Goal: Use online tool/utility

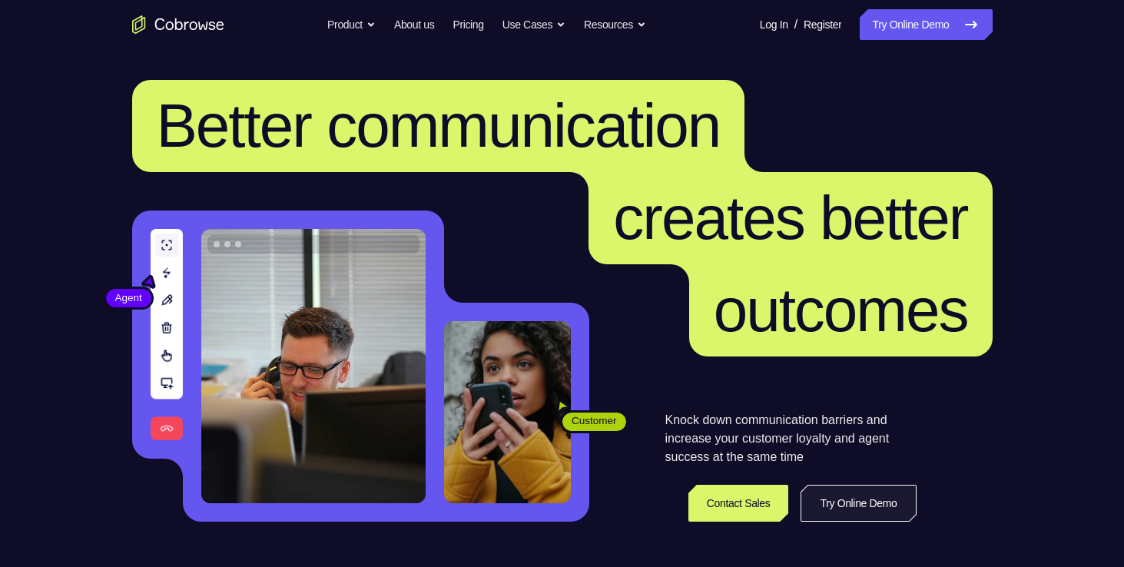
click at [855, 503] on link "Try Online Demo" at bounding box center [858, 503] width 115 height 37
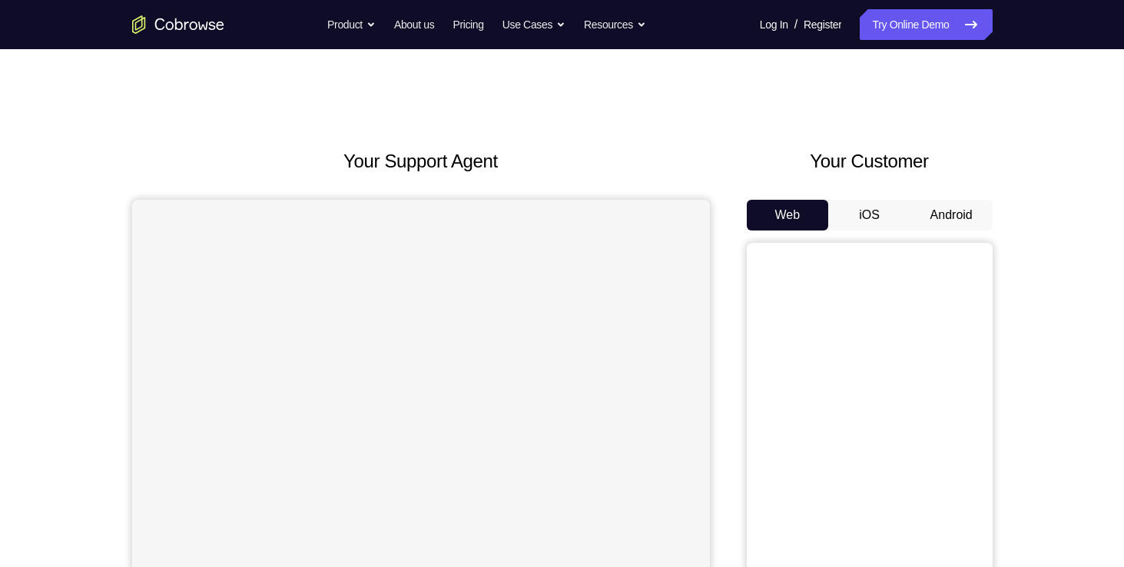
click at [974, 212] on button "Android" at bounding box center [952, 215] width 82 height 31
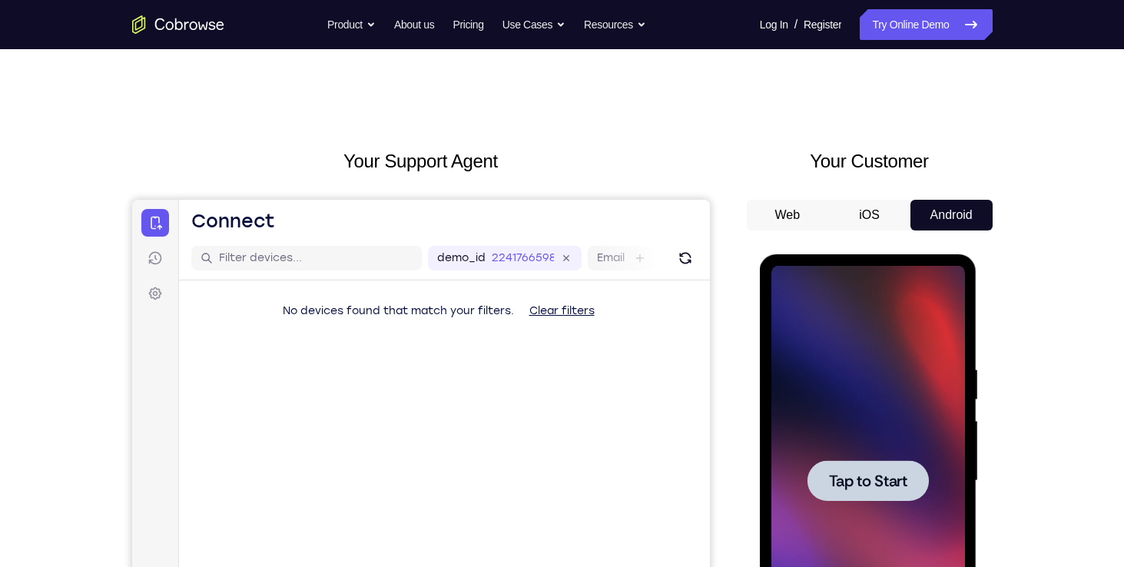
click at [879, 468] on div at bounding box center [868, 480] width 121 height 41
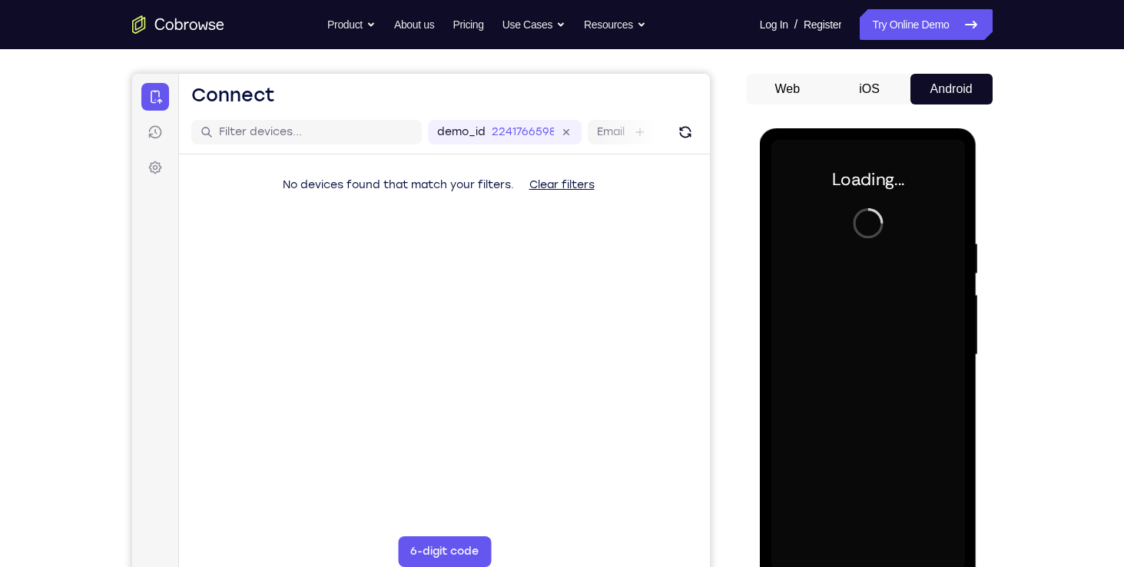
scroll to position [128, 0]
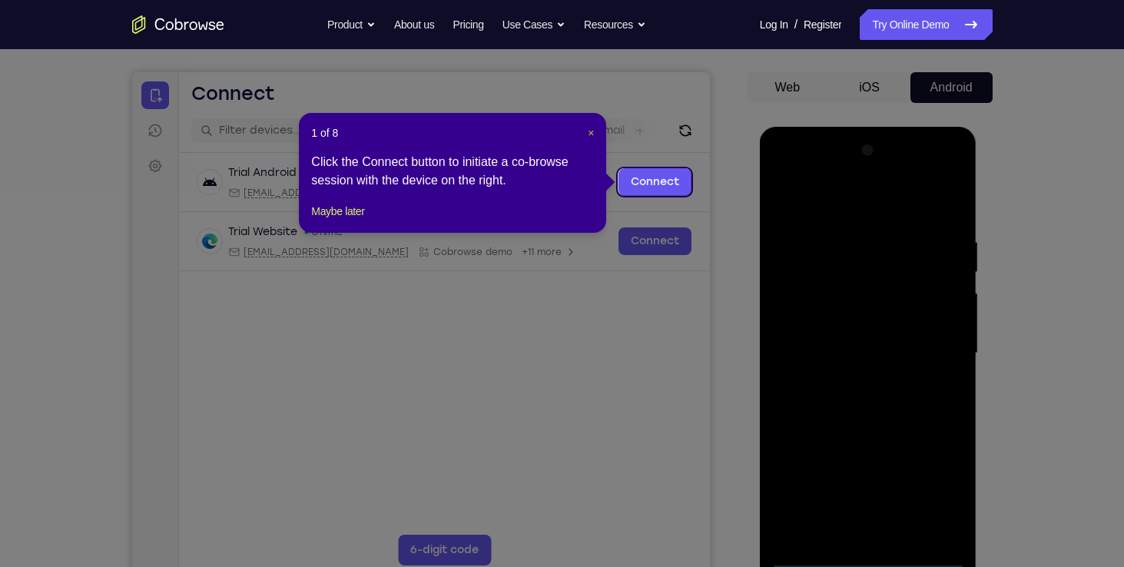
click at [588, 134] on span "×" at bounding box center [591, 133] width 6 height 12
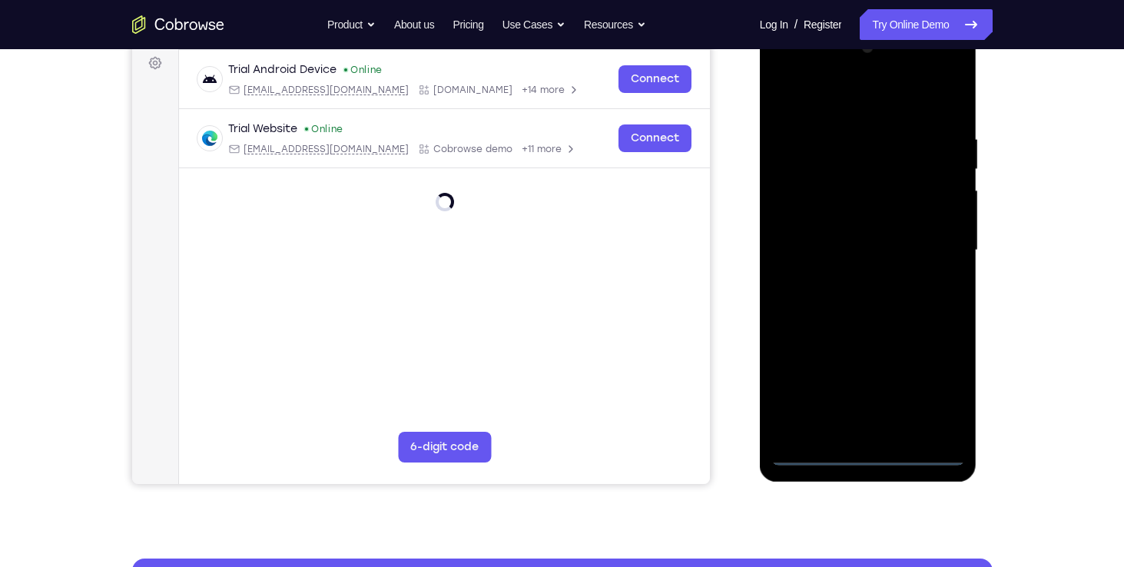
scroll to position [227, 0]
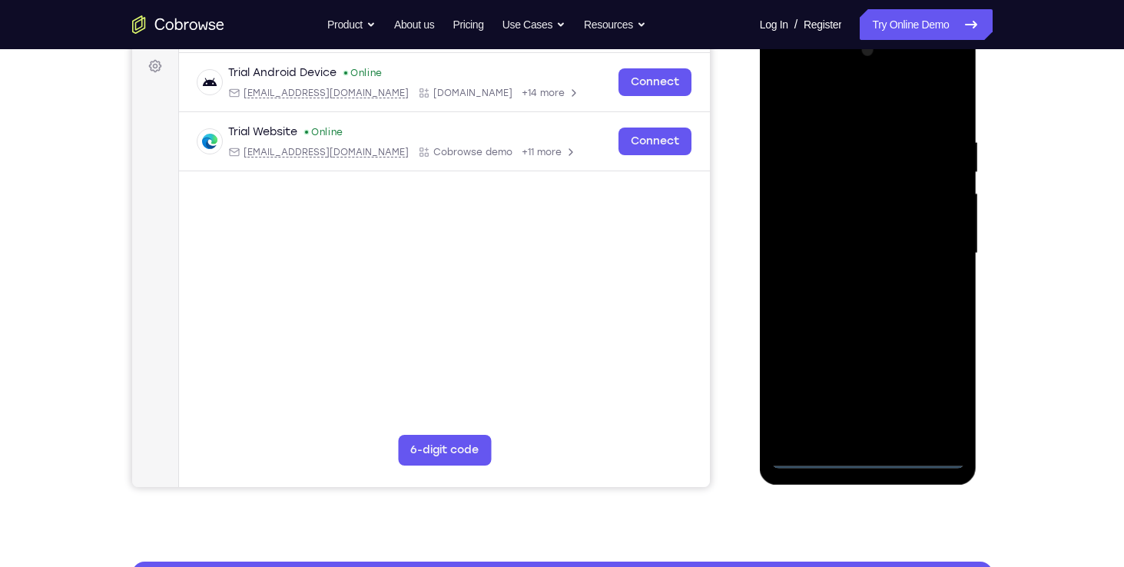
click at [871, 449] on div at bounding box center [869, 253] width 194 height 430
click at [864, 457] on div at bounding box center [869, 253] width 194 height 430
click at [942, 378] on div at bounding box center [869, 253] width 194 height 430
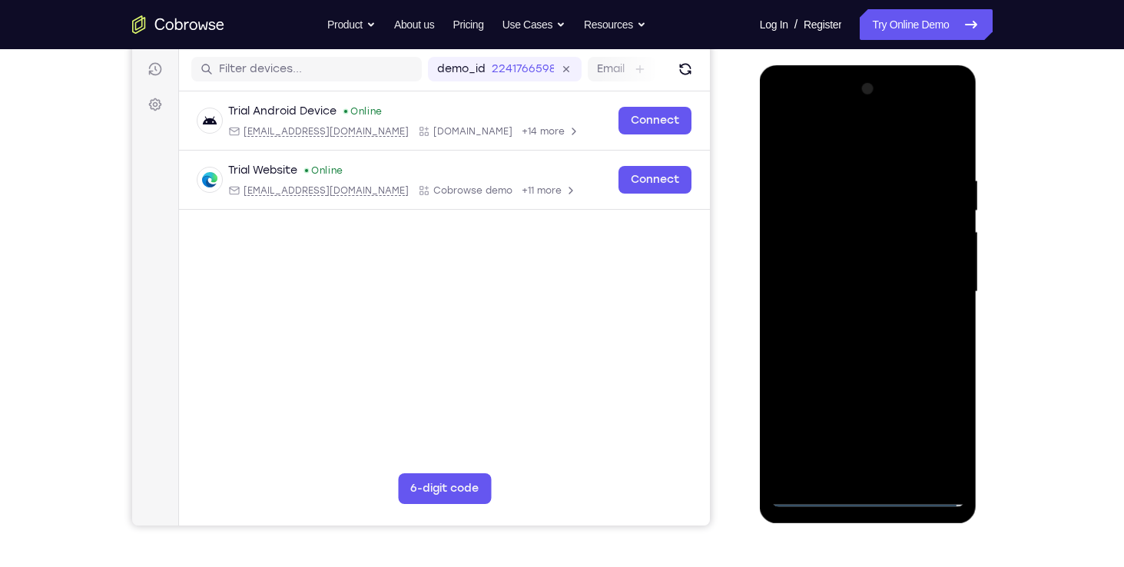
drag, startPoint x: 885, startPoint y: 133, endPoint x: 888, endPoint y: 141, distance: 8.8
click at [888, 141] on div at bounding box center [869, 292] width 194 height 430
click at [887, 141] on div at bounding box center [869, 292] width 194 height 430
click at [930, 280] on div at bounding box center [869, 292] width 194 height 430
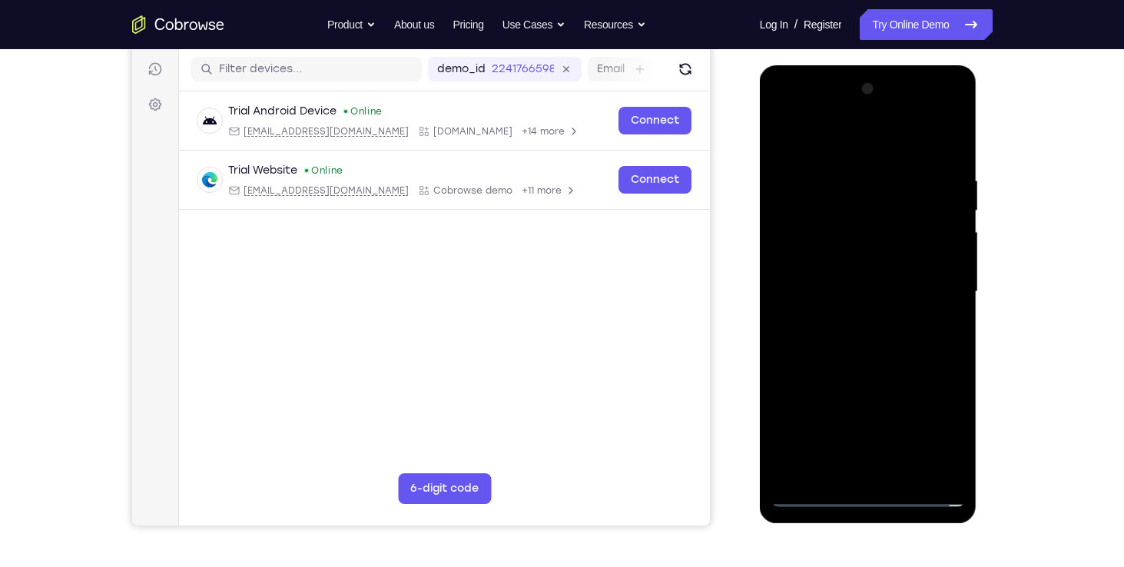
click at [856, 317] on div at bounding box center [869, 292] width 194 height 430
click at [858, 261] on div at bounding box center [869, 292] width 194 height 430
click at [837, 274] on div at bounding box center [869, 292] width 194 height 430
drag, startPoint x: 837, startPoint y: 274, endPoint x: 818, endPoint y: 283, distance: 21.3
click at [818, 283] on div at bounding box center [869, 292] width 194 height 430
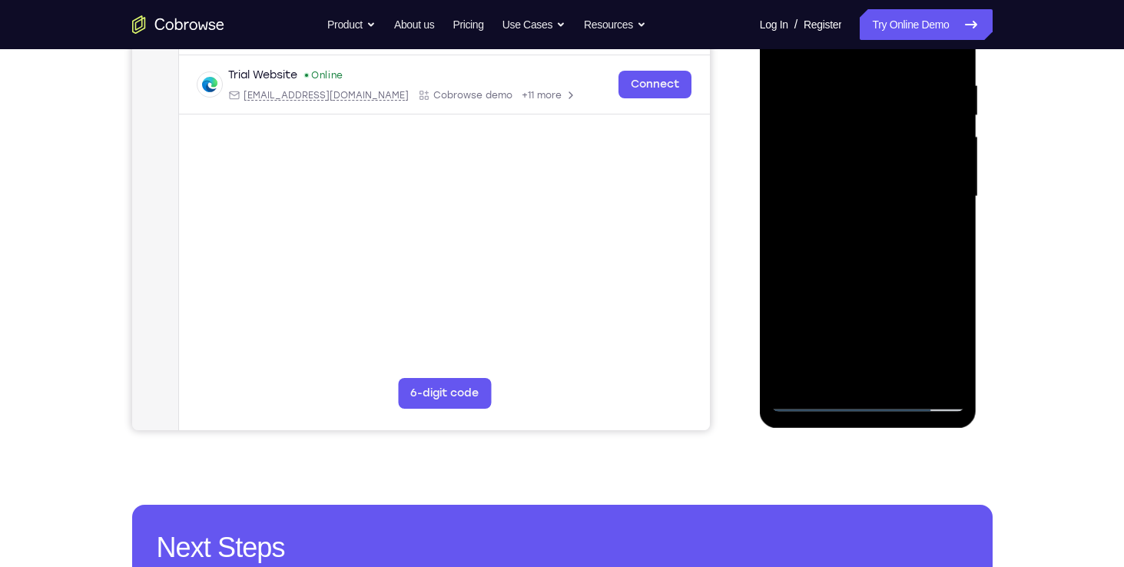
scroll to position [283, 0]
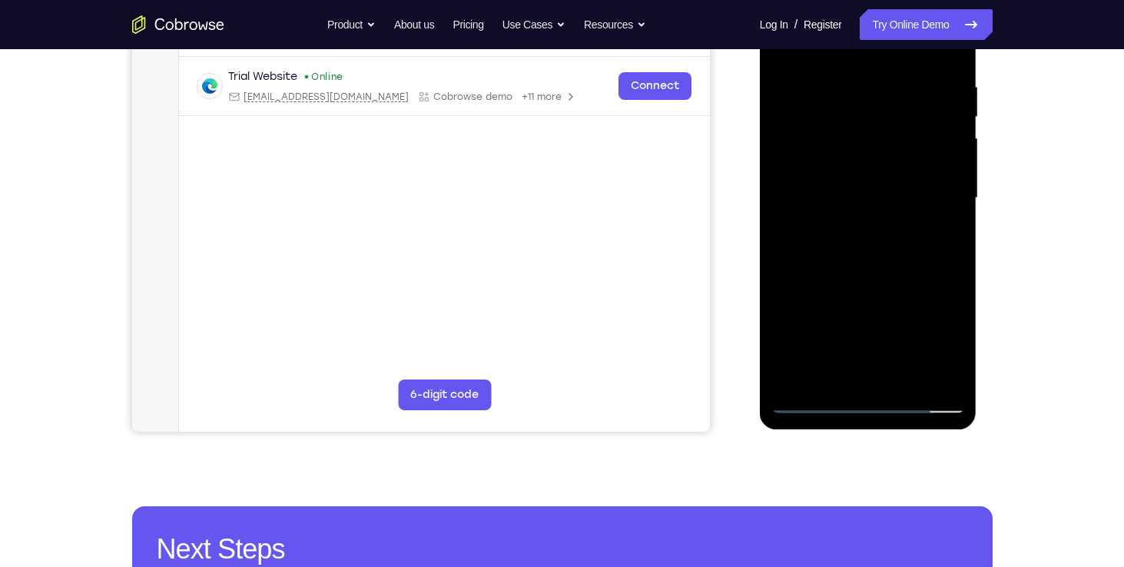
click at [868, 221] on div at bounding box center [869, 198] width 194 height 430
click at [870, 227] on div at bounding box center [869, 198] width 194 height 430
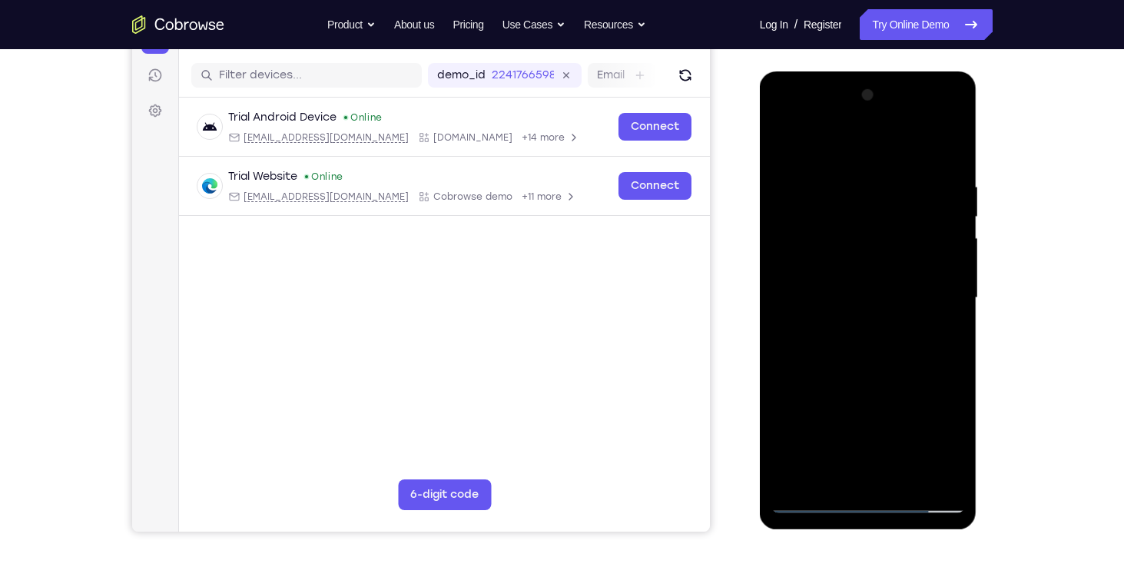
scroll to position [184, 0]
click at [885, 326] on div at bounding box center [869, 297] width 194 height 430
click at [873, 257] on div at bounding box center [869, 297] width 194 height 430
click at [957, 131] on div at bounding box center [869, 297] width 194 height 430
click at [829, 151] on div at bounding box center [869, 297] width 194 height 430
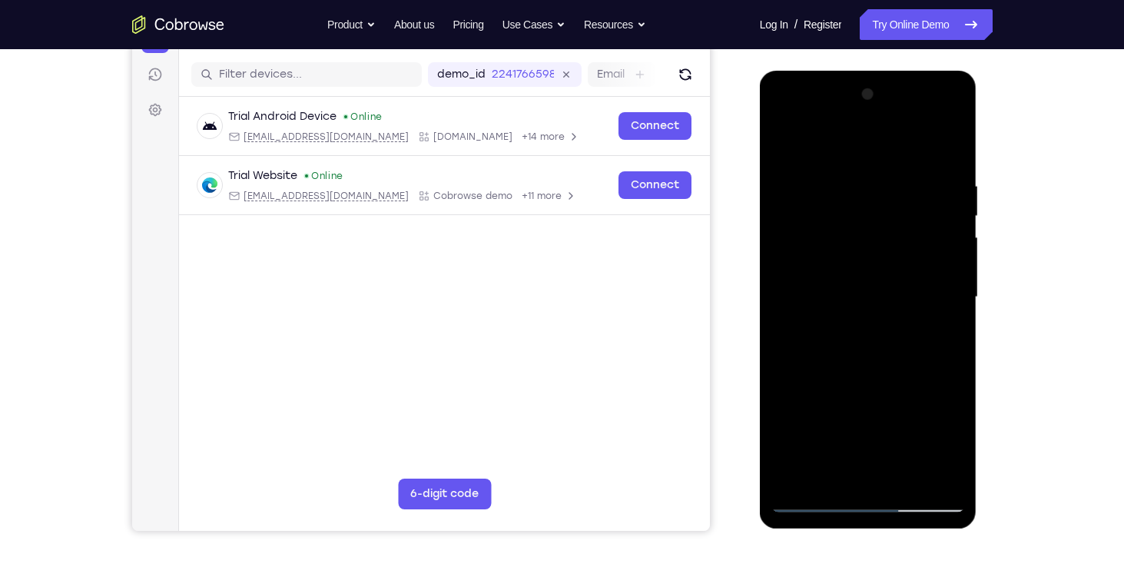
click at [958, 131] on div at bounding box center [869, 297] width 194 height 430
click at [824, 149] on div at bounding box center [869, 297] width 194 height 430
click at [950, 138] on div at bounding box center [869, 297] width 194 height 430
click at [834, 224] on div at bounding box center [869, 297] width 194 height 430
click at [779, 135] on div at bounding box center [869, 297] width 194 height 430
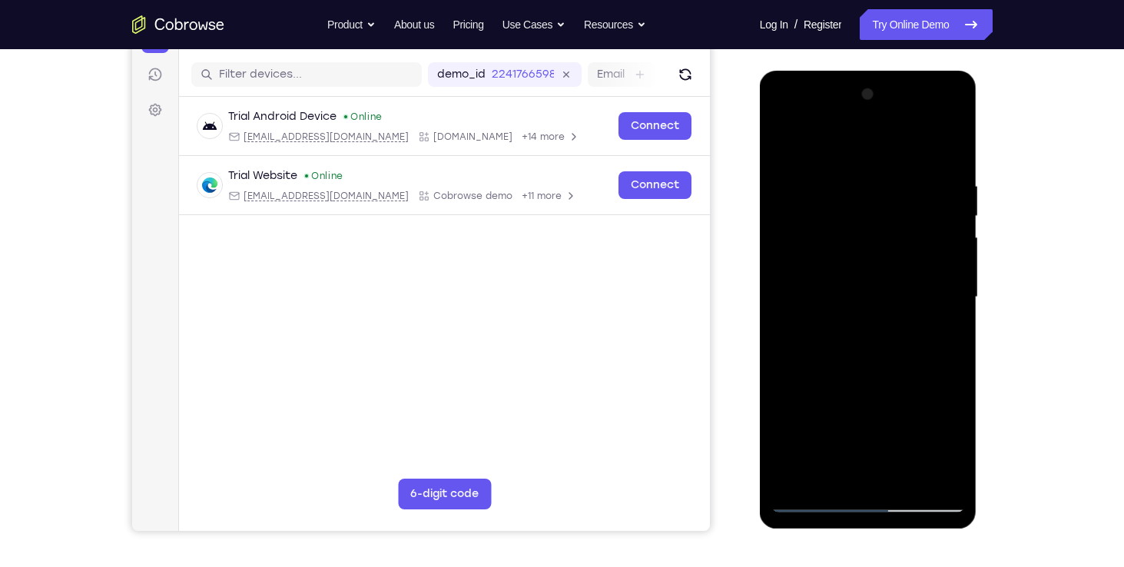
click at [797, 477] on div at bounding box center [869, 297] width 194 height 430
click at [840, 174] on div at bounding box center [869, 297] width 194 height 430
click at [908, 144] on div at bounding box center [869, 297] width 194 height 430
click at [928, 473] on div at bounding box center [869, 297] width 194 height 430
click at [947, 142] on div at bounding box center [869, 297] width 194 height 430
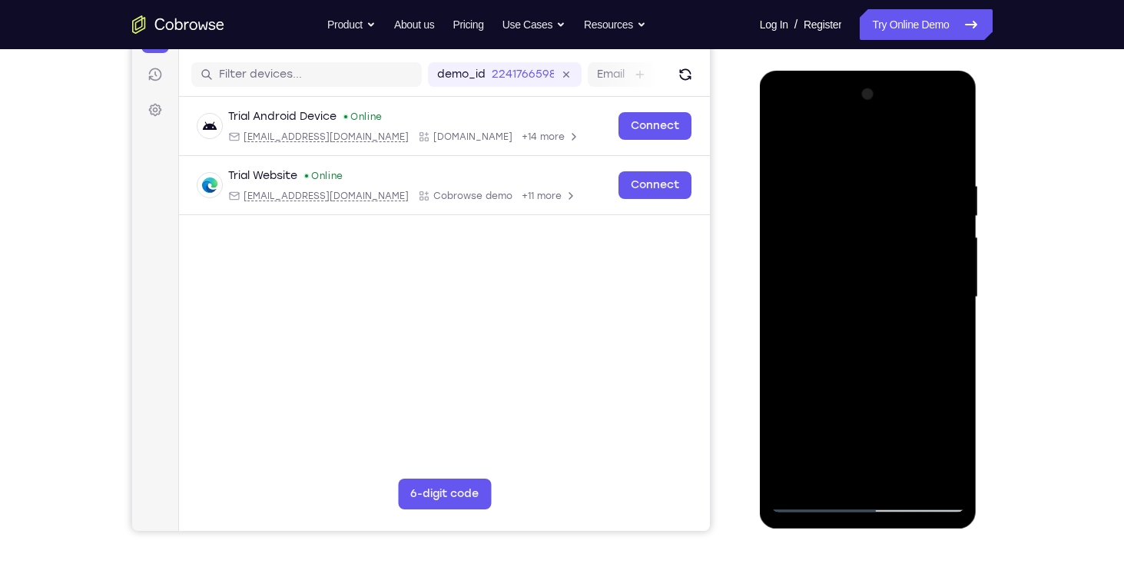
click at [842, 184] on div at bounding box center [869, 297] width 194 height 430
click at [932, 472] on div at bounding box center [869, 297] width 194 height 430
click at [931, 469] on div at bounding box center [869, 297] width 194 height 430
click at [926, 467] on div at bounding box center [869, 297] width 194 height 430
click at [948, 150] on div at bounding box center [869, 297] width 194 height 430
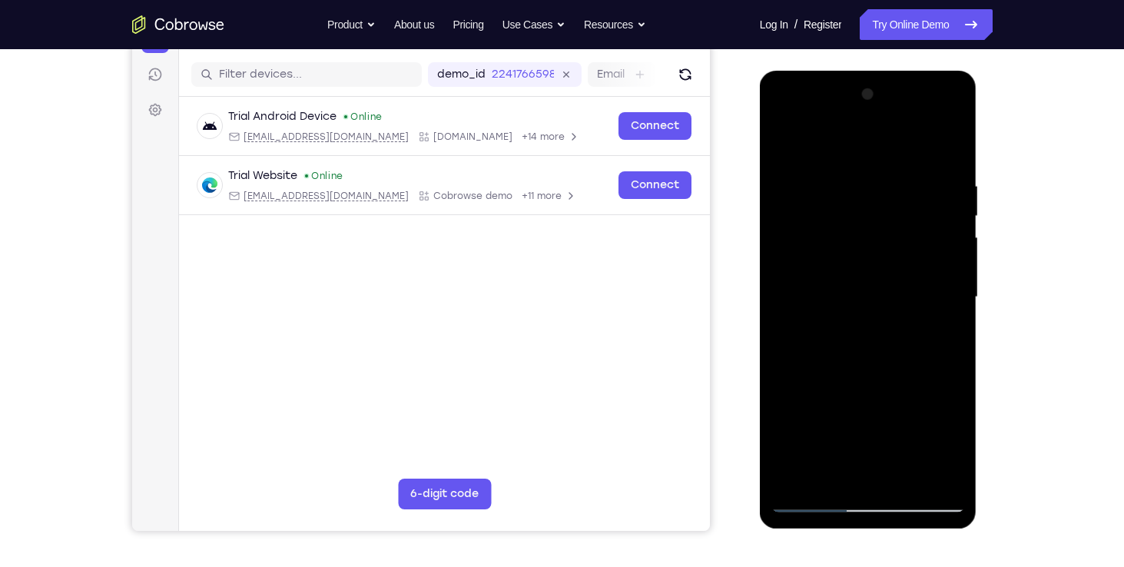
click at [902, 473] on div at bounding box center [869, 297] width 194 height 430
click at [880, 375] on div at bounding box center [869, 297] width 194 height 430
click at [892, 294] on div at bounding box center [869, 297] width 194 height 430
click at [783, 148] on div at bounding box center [869, 297] width 194 height 430
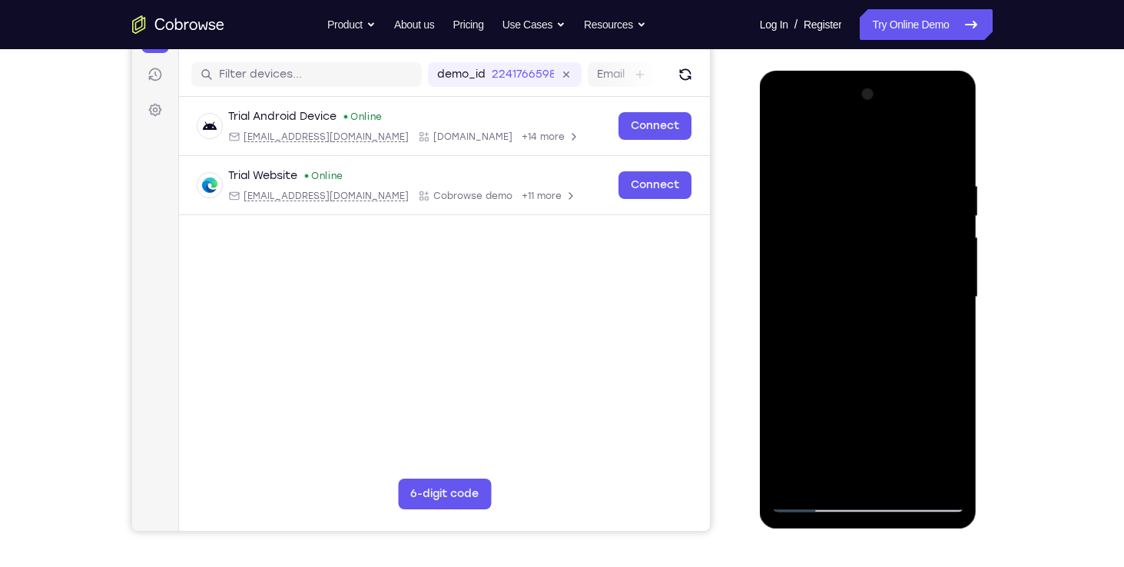
click at [794, 473] on div at bounding box center [869, 297] width 194 height 430
click at [893, 171] on div at bounding box center [869, 297] width 194 height 430
click at [926, 467] on div at bounding box center [869, 297] width 194 height 430
click at [945, 144] on div at bounding box center [869, 297] width 194 height 430
